Goal: Task Accomplishment & Management: Complete application form

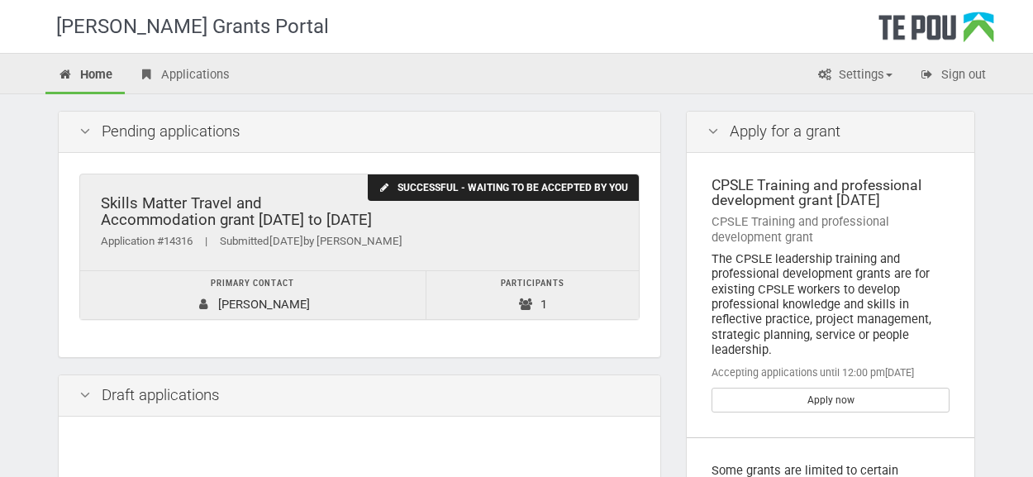
click at [378, 212] on div "Skills Matter Travel and Accommodation grant [DATE] to [DATE]" at bounding box center [359, 212] width 517 height 34
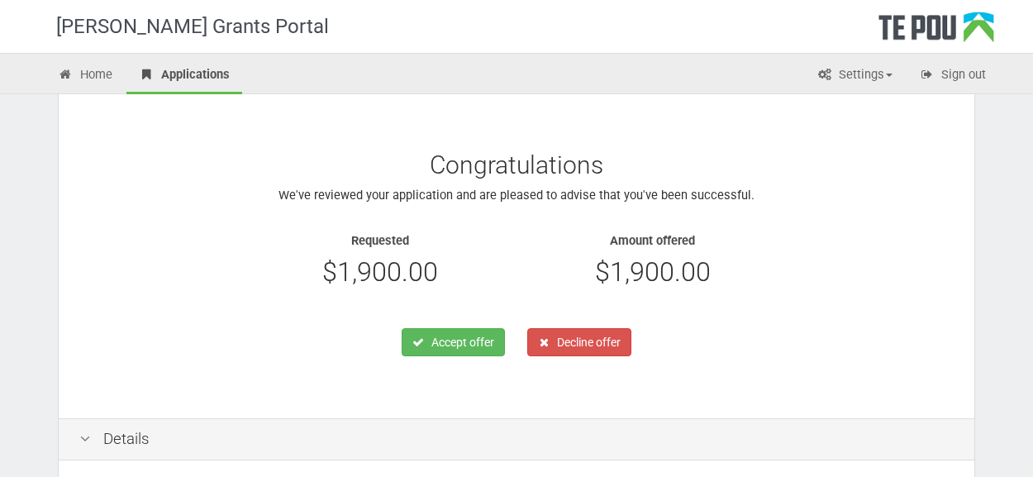
scroll to position [134, 0]
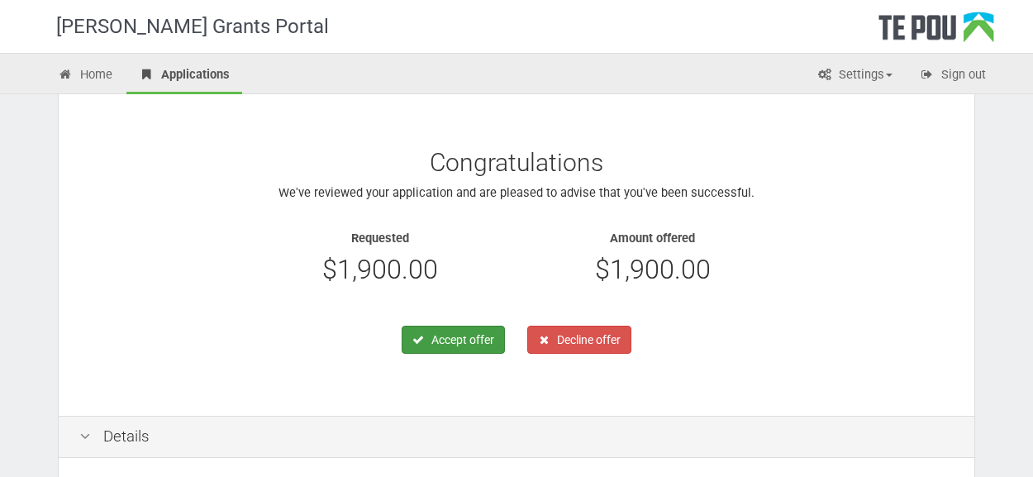
click at [454, 343] on button "Accept offer" at bounding box center [452, 339] width 103 height 28
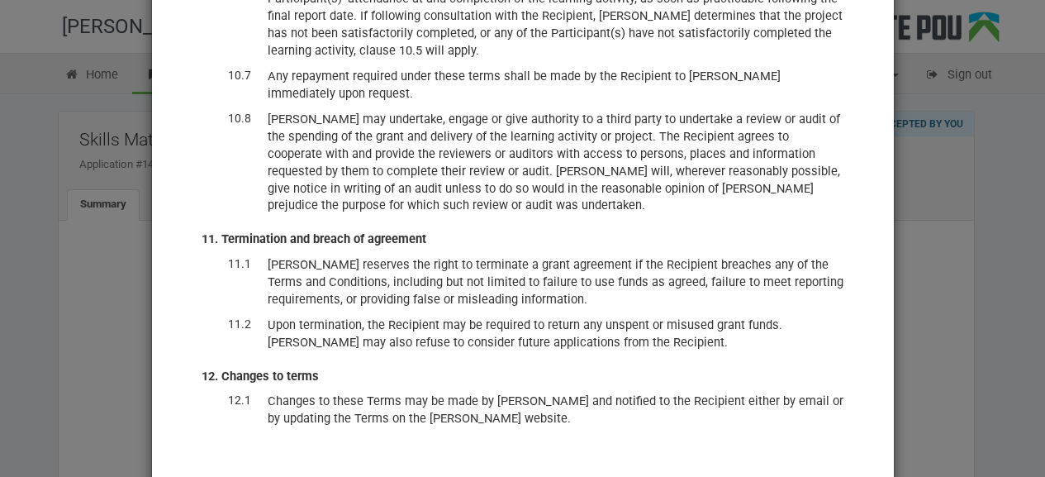
scroll to position [71, 0]
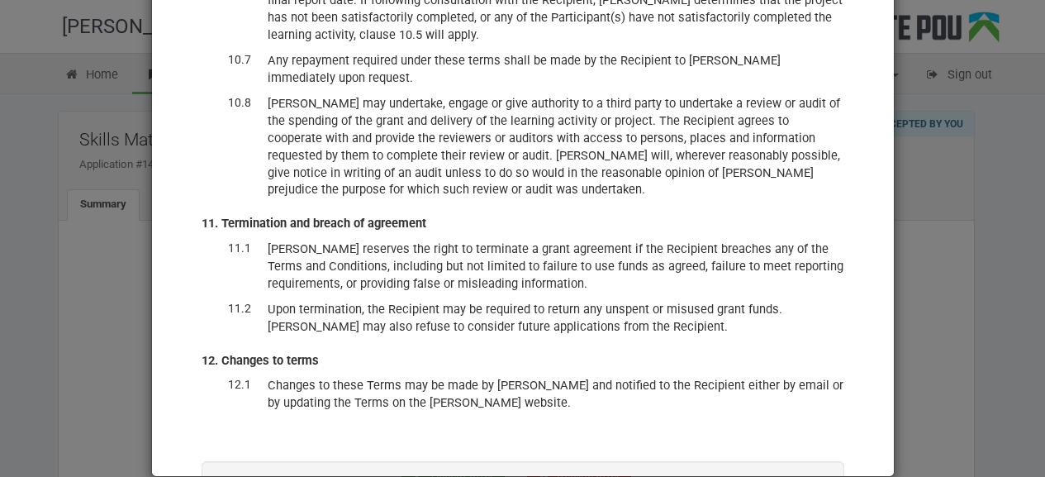
checkbox input "true"
